Goal: Contribute content: Contribute content

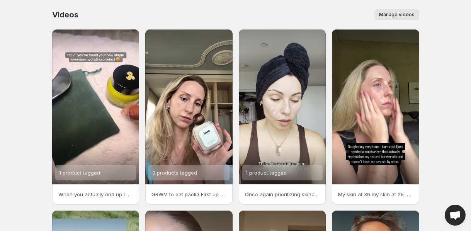
click at [394, 14] on span "Manage videos" at bounding box center [397, 15] width 36 height 6
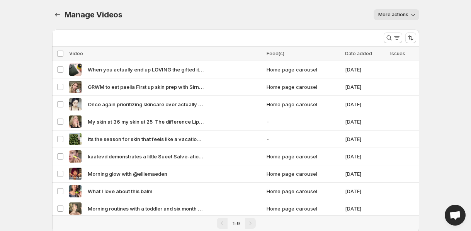
scroll to position [20, 0]
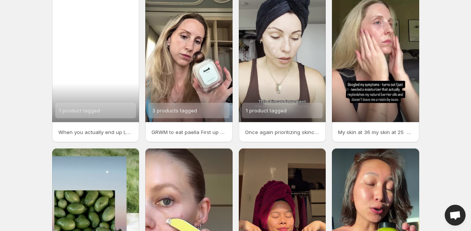
scroll to position [190, 0]
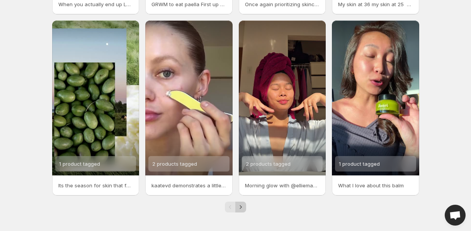
click at [240, 209] on icon "Next" at bounding box center [241, 207] width 8 height 8
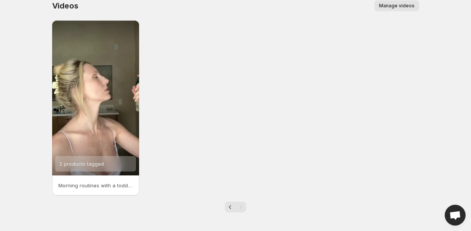
scroll to position [9, 0]
click at [229, 207] on icon "Previous" at bounding box center [230, 207] width 2 height 4
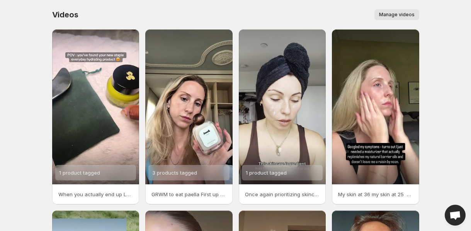
click at [337, 11] on div "Manage videos" at bounding box center [252, 14] width 331 height 11
click at [335, 15] on div "Manage videos" at bounding box center [252, 14] width 331 height 11
click at [401, 20] on div "Videos. This page is ready Videos Manage videos More actions Manage videos" at bounding box center [235, 14] width 367 height 29
click at [398, 13] on span "Manage videos" at bounding box center [397, 15] width 36 height 6
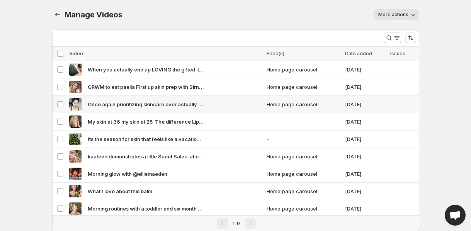
scroll to position [20, 0]
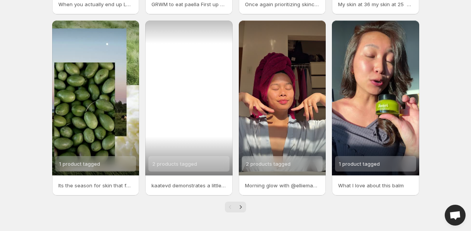
scroll to position [187, 0]
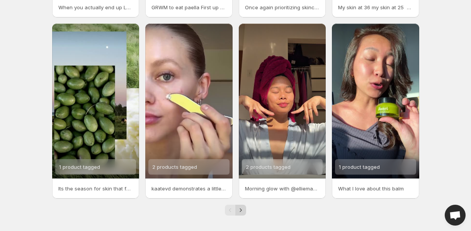
click at [243, 209] on icon "Next" at bounding box center [241, 210] width 8 height 8
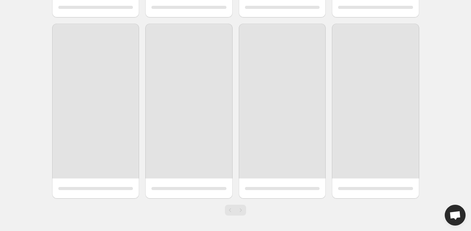
scroll to position [9, 0]
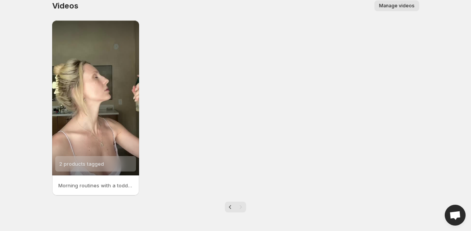
click at [406, 7] on span "Manage videos" at bounding box center [397, 6] width 36 height 6
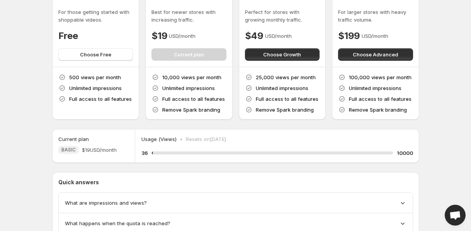
scroll to position [94, 0]
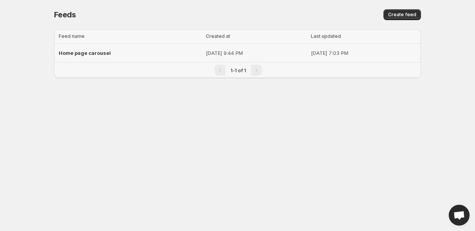
click at [97, 54] on span "Home page carousel" at bounding box center [85, 53] width 52 height 6
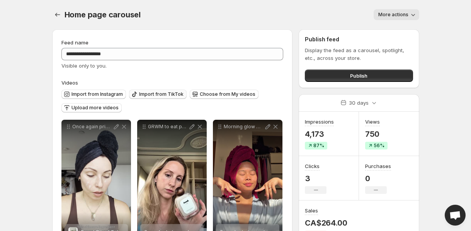
click at [168, 92] on span "Import from TikTok" at bounding box center [161, 94] width 44 height 6
click at [144, 92] on span "Import from TikTok" at bounding box center [161, 94] width 44 height 6
click at [102, 106] on span "Upload more videos" at bounding box center [94, 108] width 47 height 6
click at [135, 95] on icon "button" at bounding box center [134, 94] width 8 height 8
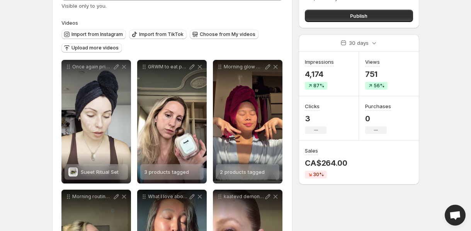
scroll to position [72, 0]
